Goal: Task Accomplishment & Management: Use online tool/utility

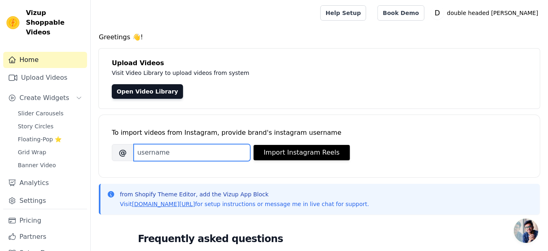
click at [145, 153] on input "Brand's Instagram Username" at bounding box center [192, 152] width 117 height 17
type input "GOPA."
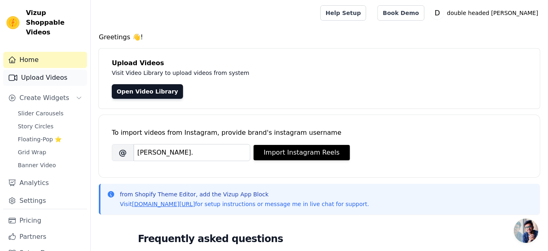
click at [60, 70] on link "Upload Videos" at bounding box center [45, 78] width 84 height 16
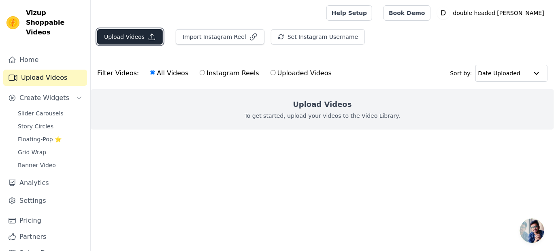
click at [147, 41] on button "Upload Videos" at bounding box center [130, 36] width 66 height 15
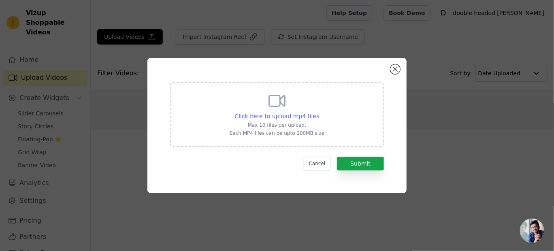
click at [297, 117] on span "Click here to upload mp4 files" at bounding box center [277, 116] width 85 height 6
click at [319, 112] on input "Click here to upload mp4 files Max 10 files per upload. Each MP4 files can be u…" at bounding box center [319, 112] width 0 height 0
type input "C:\fakepath\WhatsApp Video 2025-08-30 at 23.48.35_495180e3.mp4"
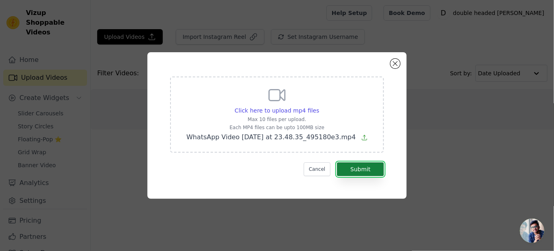
click at [359, 170] on button "Submit" at bounding box center [360, 169] width 47 height 14
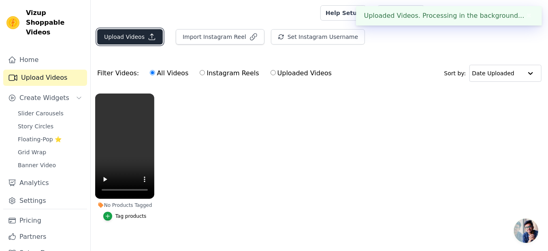
click at [145, 41] on button "Upload Videos" at bounding box center [130, 36] width 66 height 15
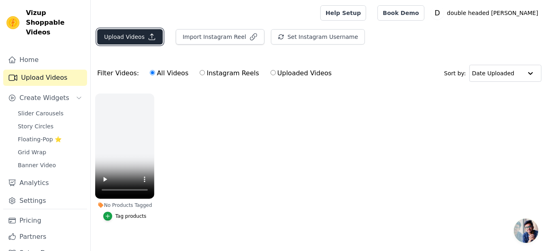
click at [148, 34] on icon "button" at bounding box center [152, 37] width 8 height 8
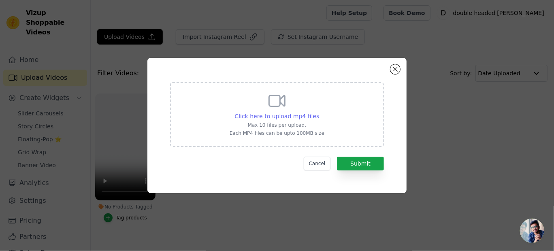
click at [274, 117] on span "Click here to upload mp4 files" at bounding box center [277, 116] width 85 height 6
click at [319, 112] on input "Click here to upload mp4 files Max 10 files per upload. Each MP4 files can be u…" at bounding box center [319, 112] width 0 height 0
type input "C:\fakepath\WhatsApp Video 2025-08-30 at 23.48.43_18620506.mp4"
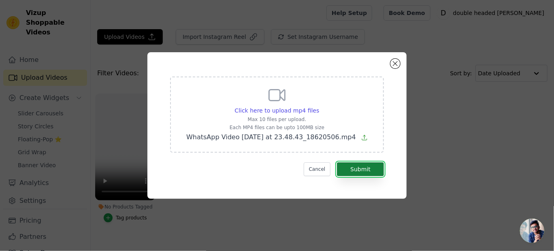
click at [359, 172] on button "Submit" at bounding box center [360, 169] width 47 height 14
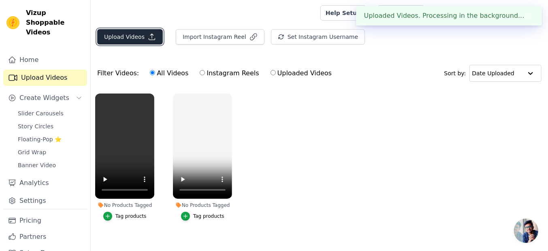
click at [149, 40] on icon "button" at bounding box center [152, 37] width 8 height 8
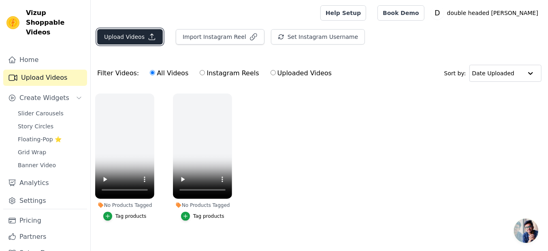
click at [149, 35] on icon "button" at bounding box center [152, 37] width 6 height 6
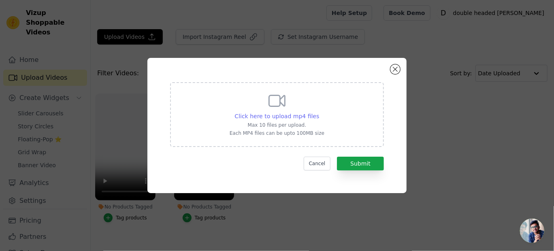
click at [282, 114] on span "Click here to upload mp4 files" at bounding box center [277, 116] width 85 height 6
click at [319, 112] on input "Click here to upload mp4 files Max 10 files per upload. Each MP4 files can be u…" at bounding box center [319, 112] width 0 height 0
type input "C:\fakepath\WhatsApp Video 2025-08-30 at 23.48.33_cb37d53f.mp4"
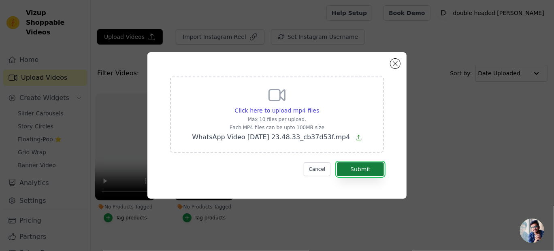
click at [360, 171] on button "Submit" at bounding box center [360, 169] width 47 height 14
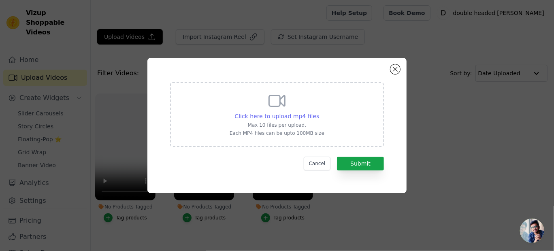
click at [256, 115] on span "Click here to upload mp4 files" at bounding box center [277, 116] width 85 height 6
click at [319, 112] on input "Click here to upload mp4 files Max 10 files per upload. Each MP4 files can be u…" at bounding box center [319, 112] width 0 height 0
type input "C:\fakepath\WhatsApp Video 2025-08-30 at 23.48.42_688ca726.mp4"
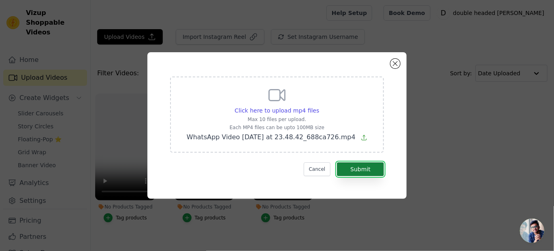
click at [359, 174] on button "Submit" at bounding box center [360, 169] width 47 height 14
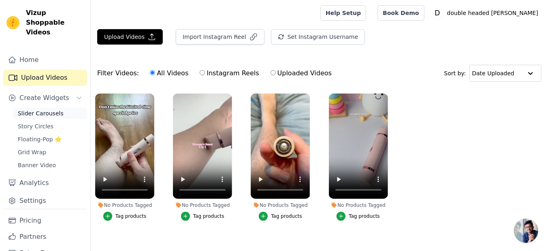
click at [53, 109] on span "Slider Carousels" at bounding box center [41, 113] width 46 height 8
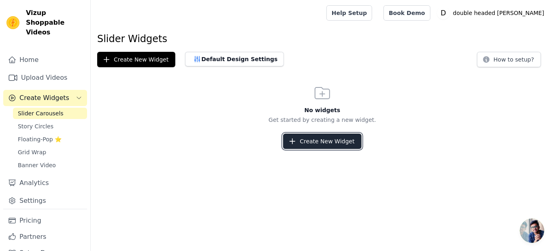
click at [304, 142] on button "Create New Widget" at bounding box center [322, 141] width 78 height 15
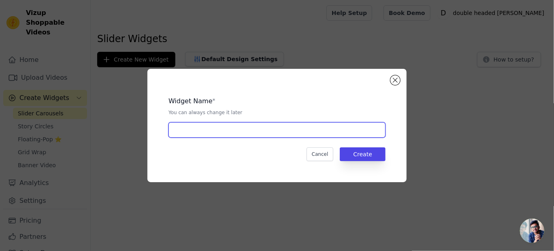
click at [190, 132] on input "text" at bounding box center [277, 129] width 217 height 15
type input "GOPAL"
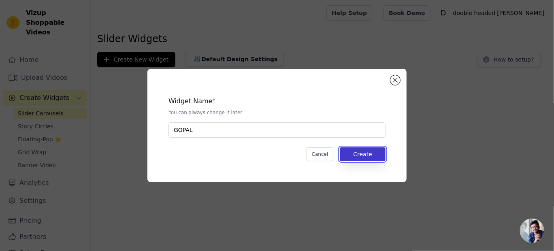
click at [345, 150] on button "Create" at bounding box center [363, 155] width 46 height 14
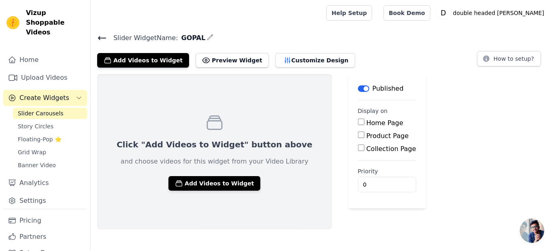
click at [358, 135] on input "Product Page" at bounding box center [361, 135] width 6 height 6
checkbox input "true"
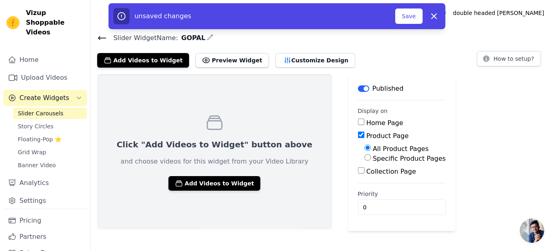
click at [365, 156] on input "Specific Product Pages" at bounding box center [368, 157] width 6 height 6
radio input "true"
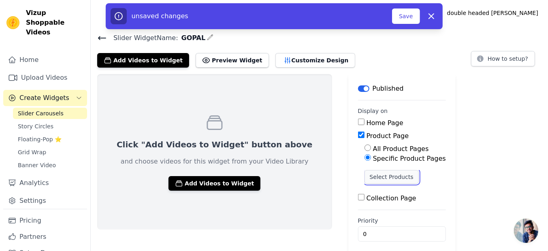
click at [368, 176] on button "Select Products" at bounding box center [392, 177] width 54 height 14
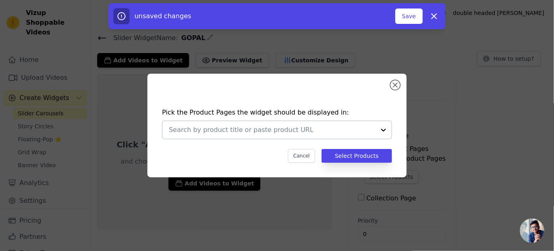
click at [382, 131] on div at bounding box center [384, 130] width 16 height 18
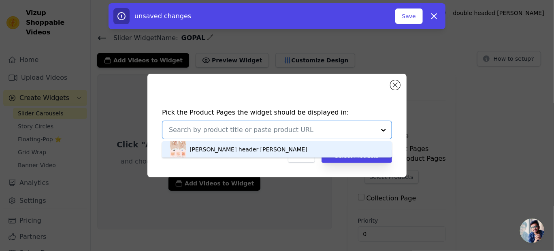
click at [242, 150] on div "[PERSON_NAME] header [PERSON_NAME]" at bounding box center [277, 149] width 214 height 16
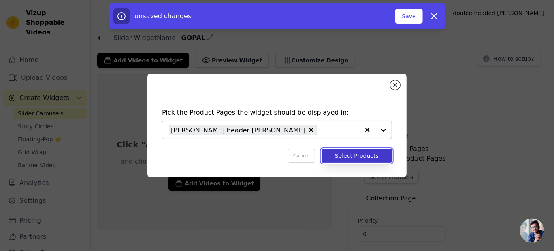
click at [350, 151] on button "Select Products" at bounding box center [357, 156] width 71 height 14
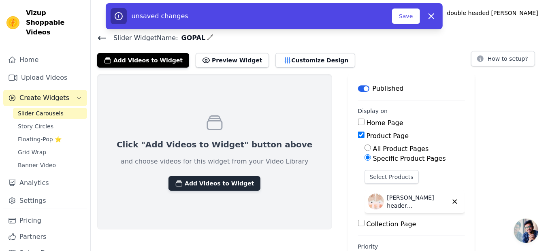
click at [191, 185] on button "Add Videos to Widget" at bounding box center [215, 183] width 92 height 15
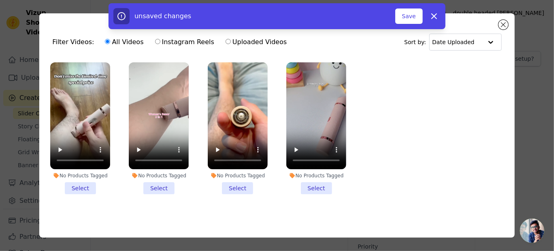
click at [233, 185] on li "No Products Tagged Select" at bounding box center [238, 128] width 60 height 132
click at [0, 0] on input "No Products Tagged Select" at bounding box center [0, 0] width 0 height 0
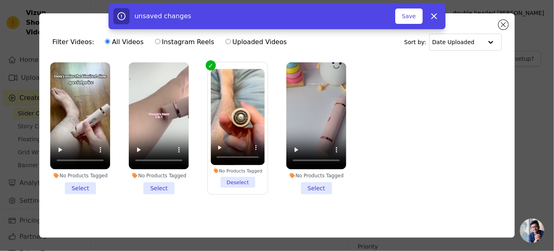
click at [312, 184] on li "No Products Tagged Select" at bounding box center [317, 128] width 60 height 132
click at [0, 0] on input "No Products Tagged Select" at bounding box center [0, 0] width 0 height 0
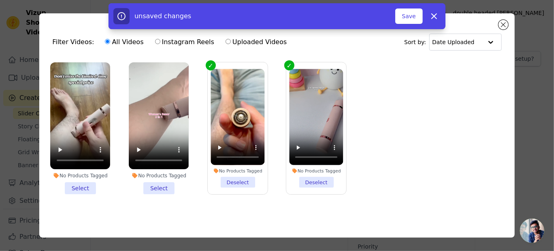
click at [162, 187] on li "No Products Tagged Select" at bounding box center [159, 128] width 60 height 132
click at [0, 0] on input "No Products Tagged Select" at bounding box center [0, 0] width 0 height 0
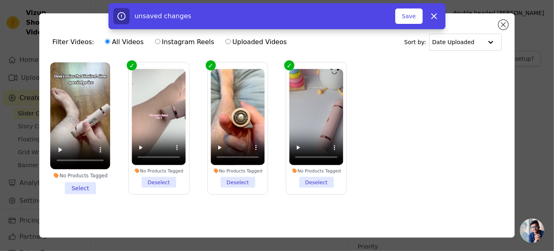
click at [84, 185] on li "No Products Tagged Select" at bounding box center [80, 128] width 60 height 132
click at [0, 0] on input "No Products Tagged Select" at bounding box center [0, 0] width 0 height 0
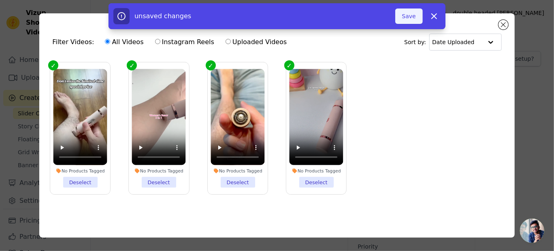
click at [413, 16] on button "Save" at bounding box center [410, 16] width 28 height 15
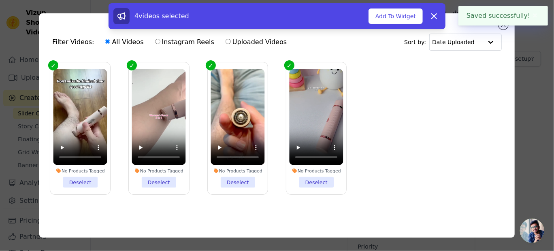
click at [522, 62] on div "Filter Videos: All Videos Instagram Reels Uploaded Videos Sort by: Date Uploade…" at bounding box center [277, 125] width 528 height 250
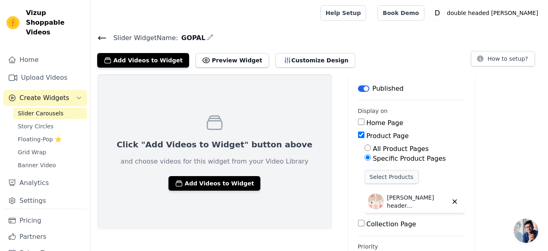
scroll to position [32, 0]
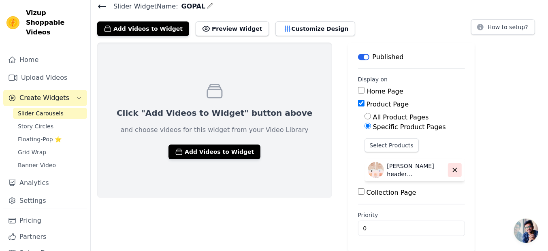
click at [451, 169] on icon "button" at bounding box center [454, 170] width 7 height 7
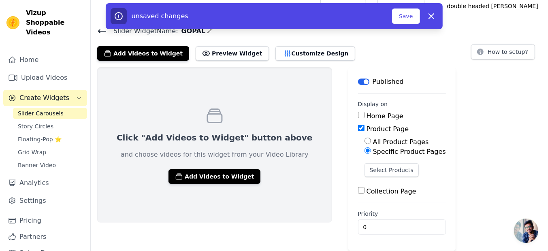
scroll to position [6, 0]
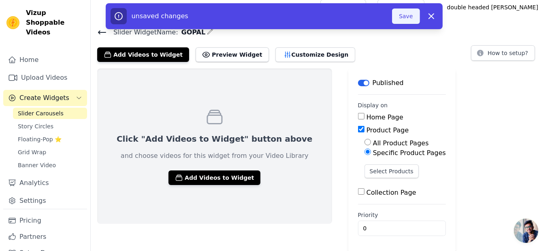
click at [405, 11] on button "Save" at bounding box center [406, 16] width 28 height 15
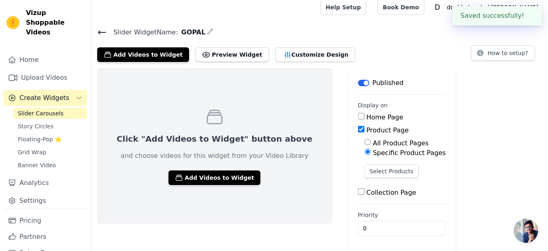
click at [55, 109] on span "Slider Carousels" at bounding box center [41, 113] width 46 height 8
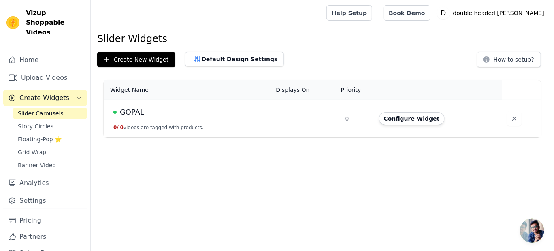
click at [216, 124] on td "GOPAL 0 / 0 videos are tagged with products." at bounding box center [187, 119] width 167 height 38
click at [250, 117] on div "GOPAL" at bounding box center [189, 112] width 153 height 11
click at [407, 115] on button "Configure Widget" at bounding box center [412, 118] width 66 height 13
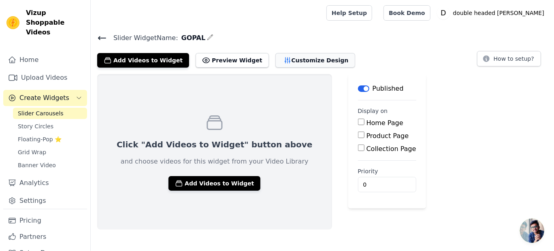
click at [287, 63] on button "Customize Design" at bounding box center [316, 60] width 80 height 15
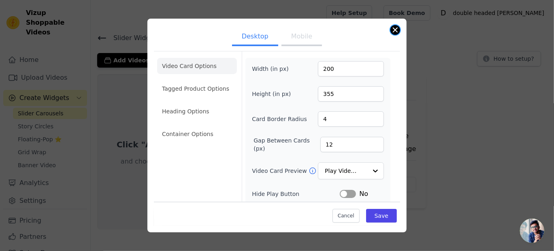
click at [391, 30] on button "Close modal" at bounding box center [396, 30] width 10 height 10
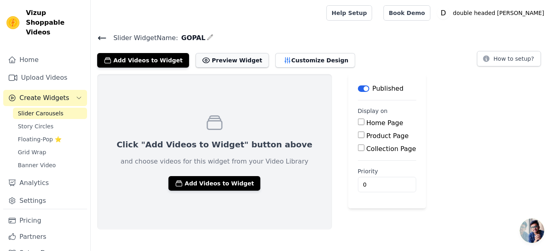
click at [203, 61] on button "Preview Widget" at bounding box center [232, 60] width 73 height 15
click at [148, 62] on button "Add Videos to Widget" at bounding box center [143, 60] width 92 height 15
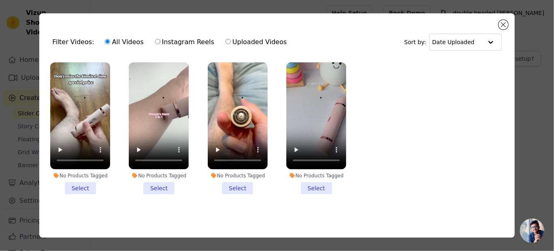
click at [79, 185] on li "No Products Tagged Select" at bounding box center [80, 128] width 60 height 132
click at [0, 0] on input "No Products Tagged Select" at bounding box center [0, 0] width 0 height 0
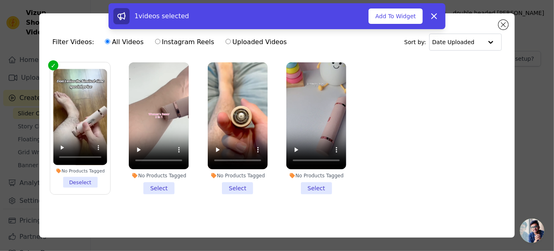
click at [233, 187] on li "No Products Tagged Select" at bounding box center [238, 128] width 60 height 132
click at [0, 0] on input "No Products Tagged Select" at bounding box center [0, 0] width 0 height 0
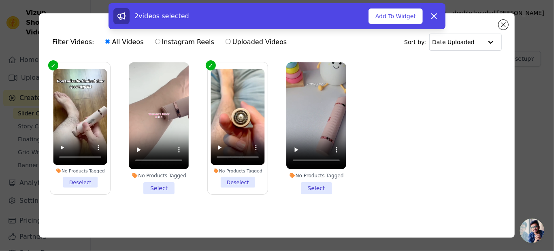
click at [304, 182] on li "No Products Tagged Select" at bounding box center [317, 128] width 60 height 132
click at [0, 0] on input "No Products Tagged Select" at bounding box center [0, 0] width 0 height 0
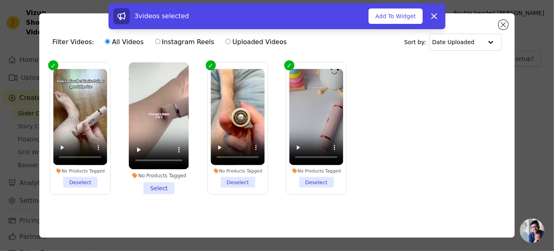
click at [159, 188] on li "No Products Tagged Select" at bounding box center [159, 128] width 60 height 132
click at [0, 0] on input "No Products Tagged Select" at bounding box center [0, 0] width 0 height 0
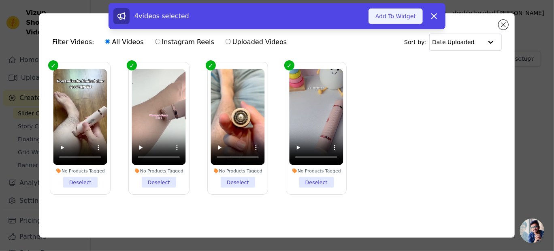
click at [392, 15] on button "Add To Widget" at bounding box center [396, 16] width 54 height 15
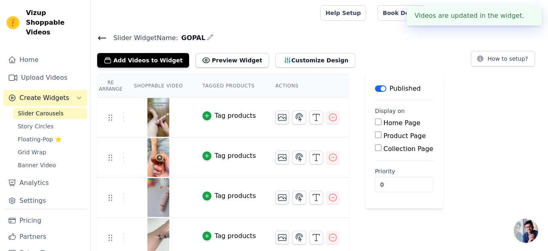
scroll to position [6, 0]
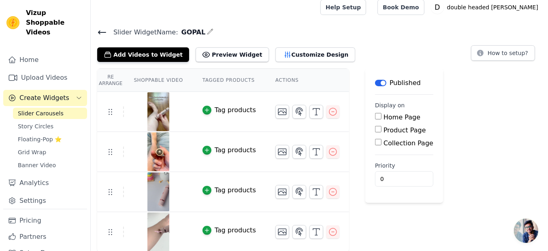
click at [375, 128] on input "Product Page" at bounding box center [378, 129] width 6 height 6
checkbox input "true"
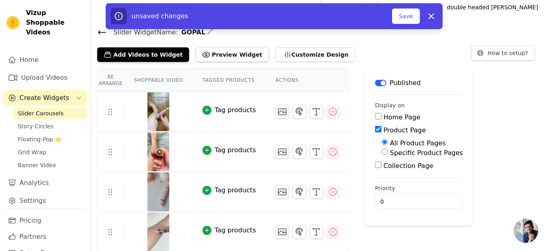
click at [382, 150] on input "Specific Product Pages" at bounding box center [385, 152] width 6 height 6
radio input "true"
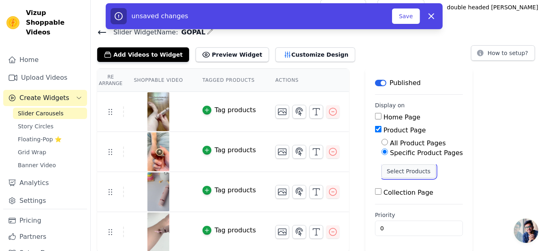
click at [386, 171] on button "Select Products" at bounding box center [409, 172] width 54 height 14
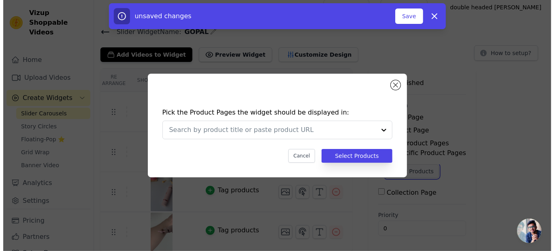
scroll to position [0, 0]
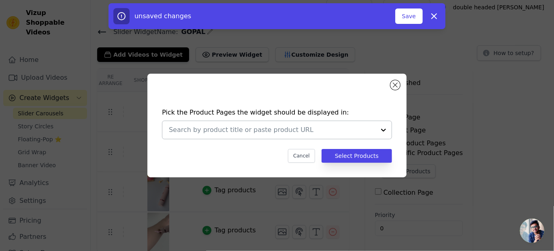
click at [379, 132] on div at bounding box center [384, 130] width 16 height 18
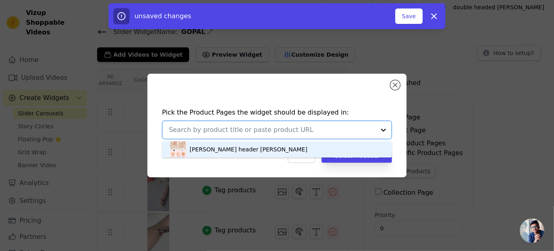
click at [344, 148] on div "[PERSON_NAME] header [PERSON_NAME]" at bounding box center [277, 149] width 214 height 16
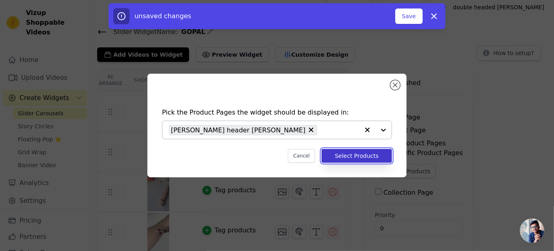
click at [370, 160] on button "Select Products" at bounding box center [357, 156] width 71 height 14
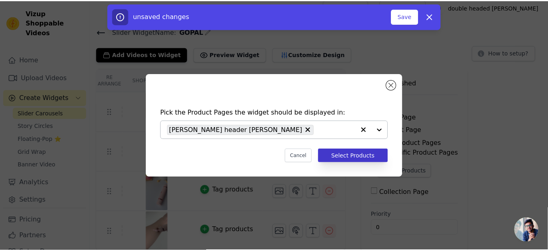
scroll to position [6, 0]
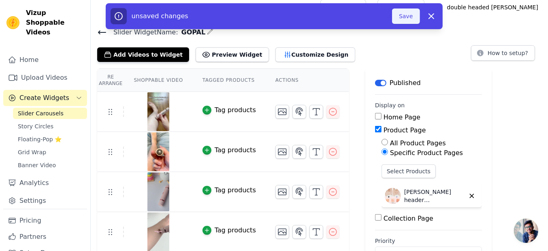
click at [405, 20] on button "Save" at bounding box center [406, 16] width 28 height 15
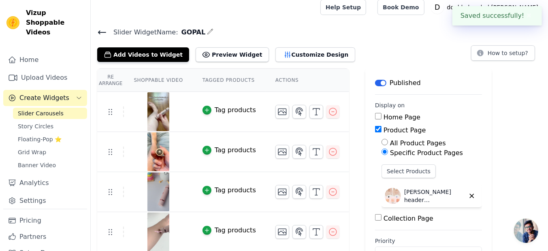
click at [408, 17] on div "Help Setup Book Demo Open user menu D double headed [PERSON_NAME] Settings Help…" at bounding box center [431, 7] width 221 height 26
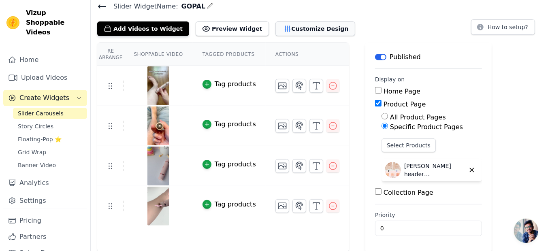
click at [293, 26] on button "Customize Design" at bounding box center [316, 28] width 80 height 15
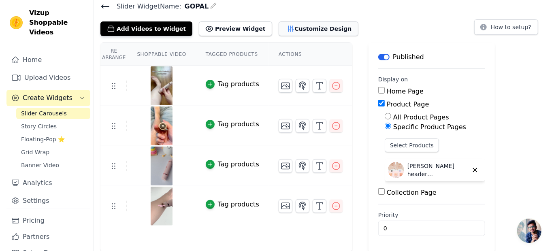
scroll to position [0, 0]
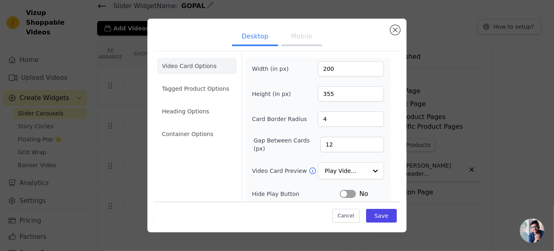
click at [301, 36] on button "Mobile" at bounding box center [302, 37] width 41 height 18
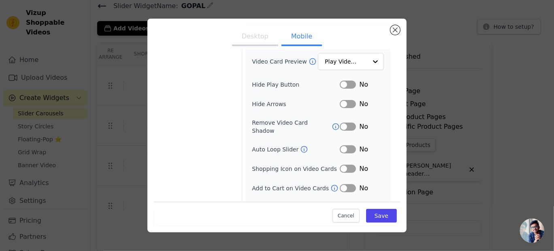
scroll to position [118, 0]
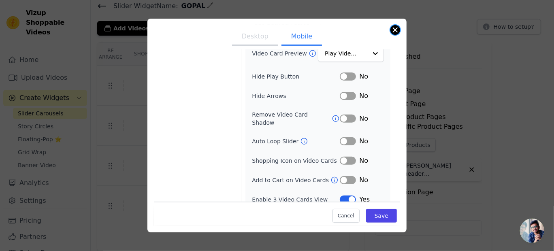
click at [395, 29] on button "Close modal" at bounding box center [396, 30] width 10 height 10
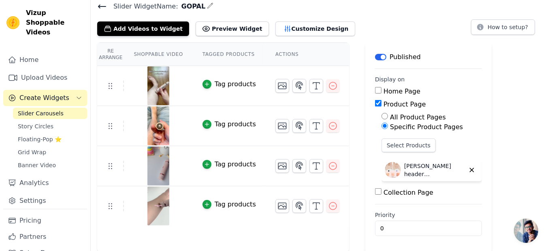
scroll to position [0, 0]
